Goal: Transaction & Acquisition: Purchase product/service

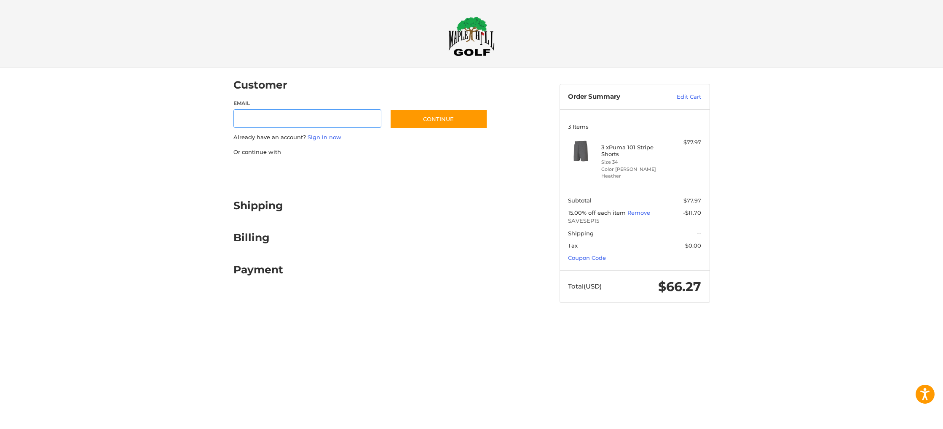
type input "*"
type input "**********"
click at [308, 140] on link "Sign in now" at bounding box center [325, 137] width 34 height 7
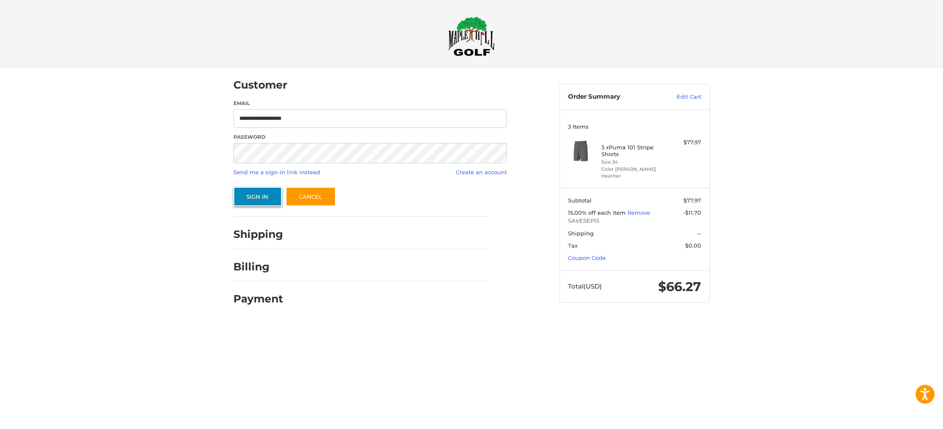
click at [245, 205] on button "Sign In" at bounding box center [258, 196] width 48 height 19
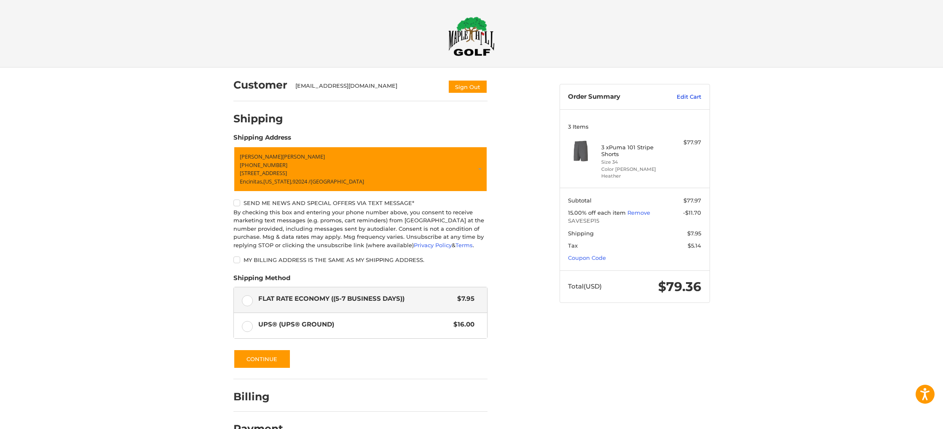
click at [696, 100] on link "Edit Cart" at bounding box center [680, 97] width 43 height 8
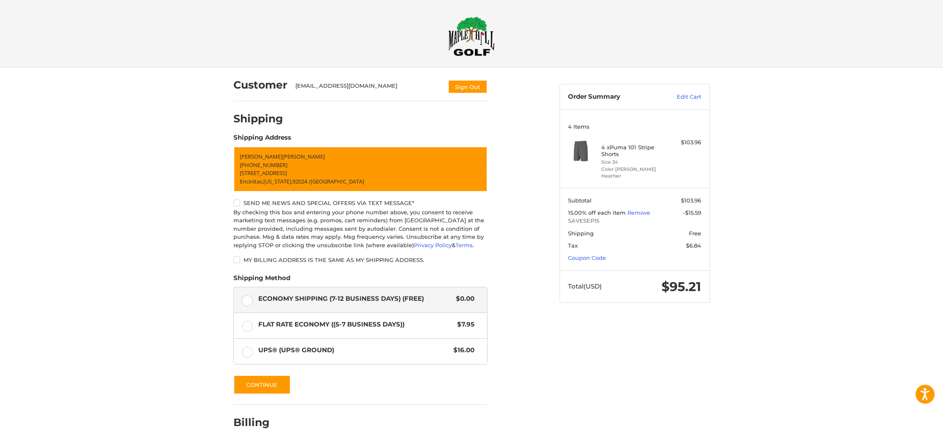
click at [483, 35] on img at bounding box center [472, 36] width 46 height 40
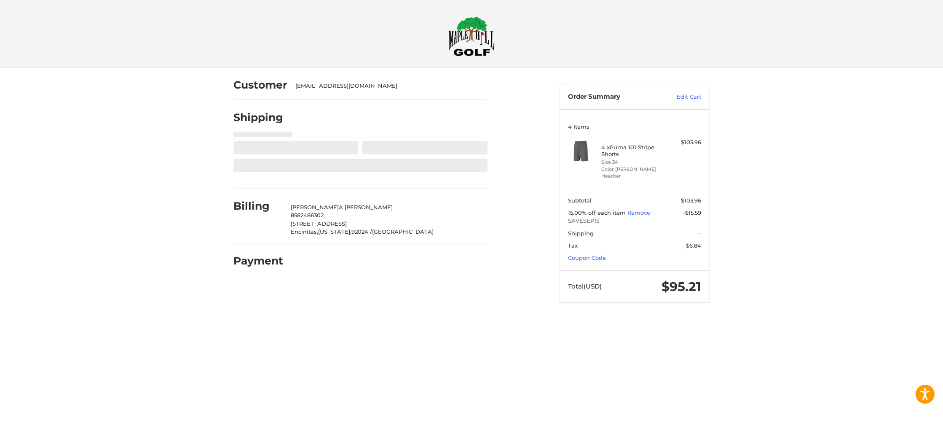
select select "**"
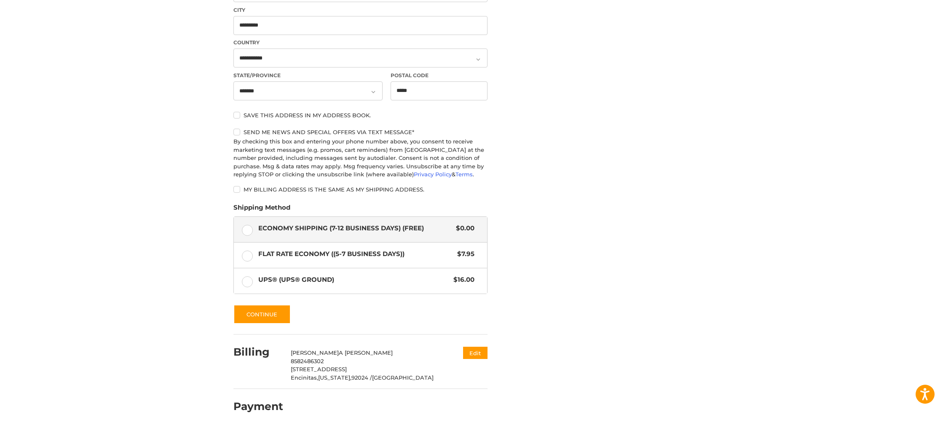
scroll to position [389, 0]
click at [245, 305] on button "Continue" at bounding box center [262, 313] width 57 height 19
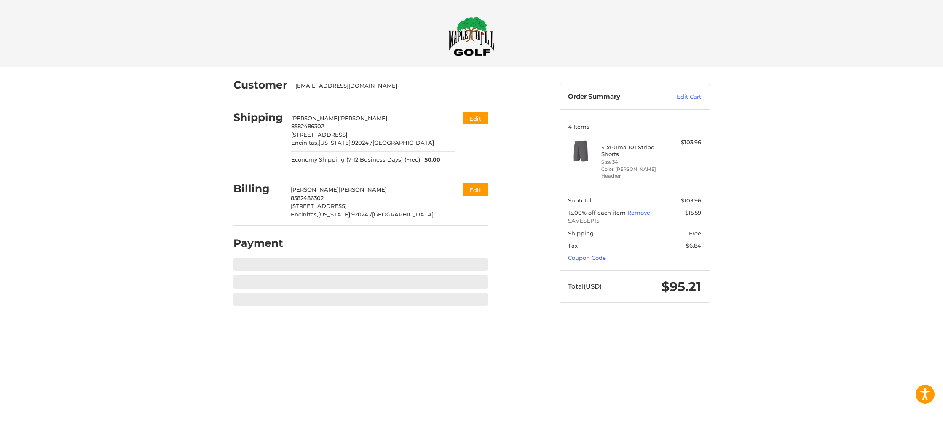
scroll to position [0, 0]
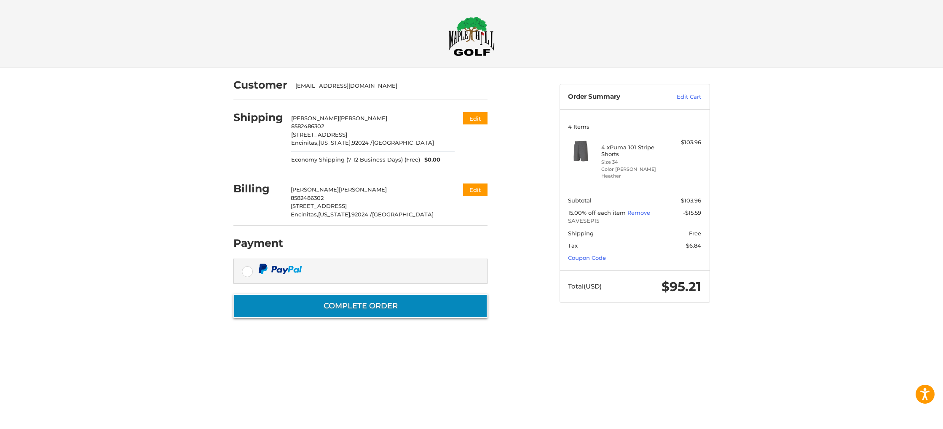
click at [340, 318] on button "Complete order" at bounding box center [361, 306] width 254 height 24
